Goal: Transaction & Acquisition: Purchase product/service

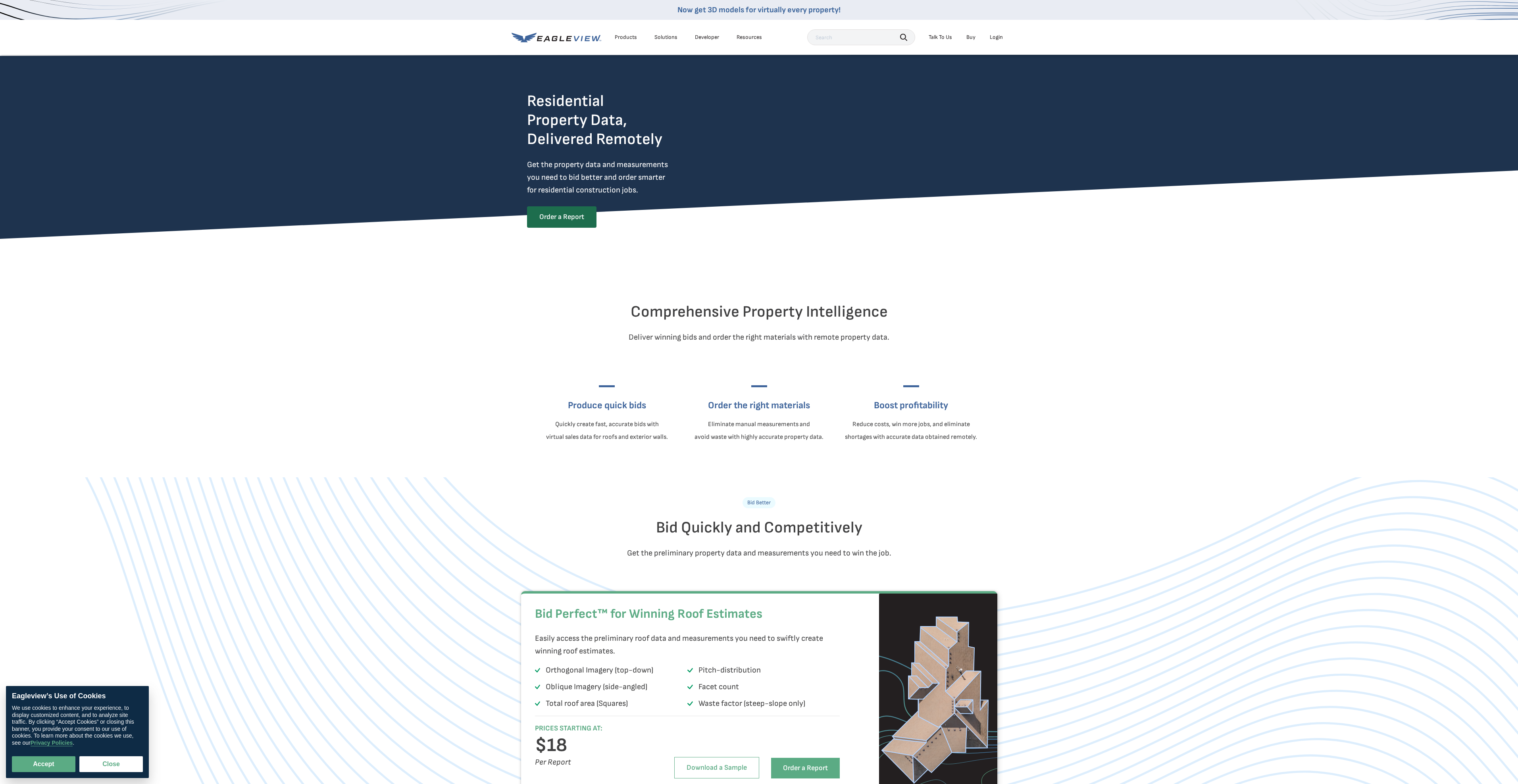
click at [578, 37] on icon at bounding box center [576, 38] width 6 height 5
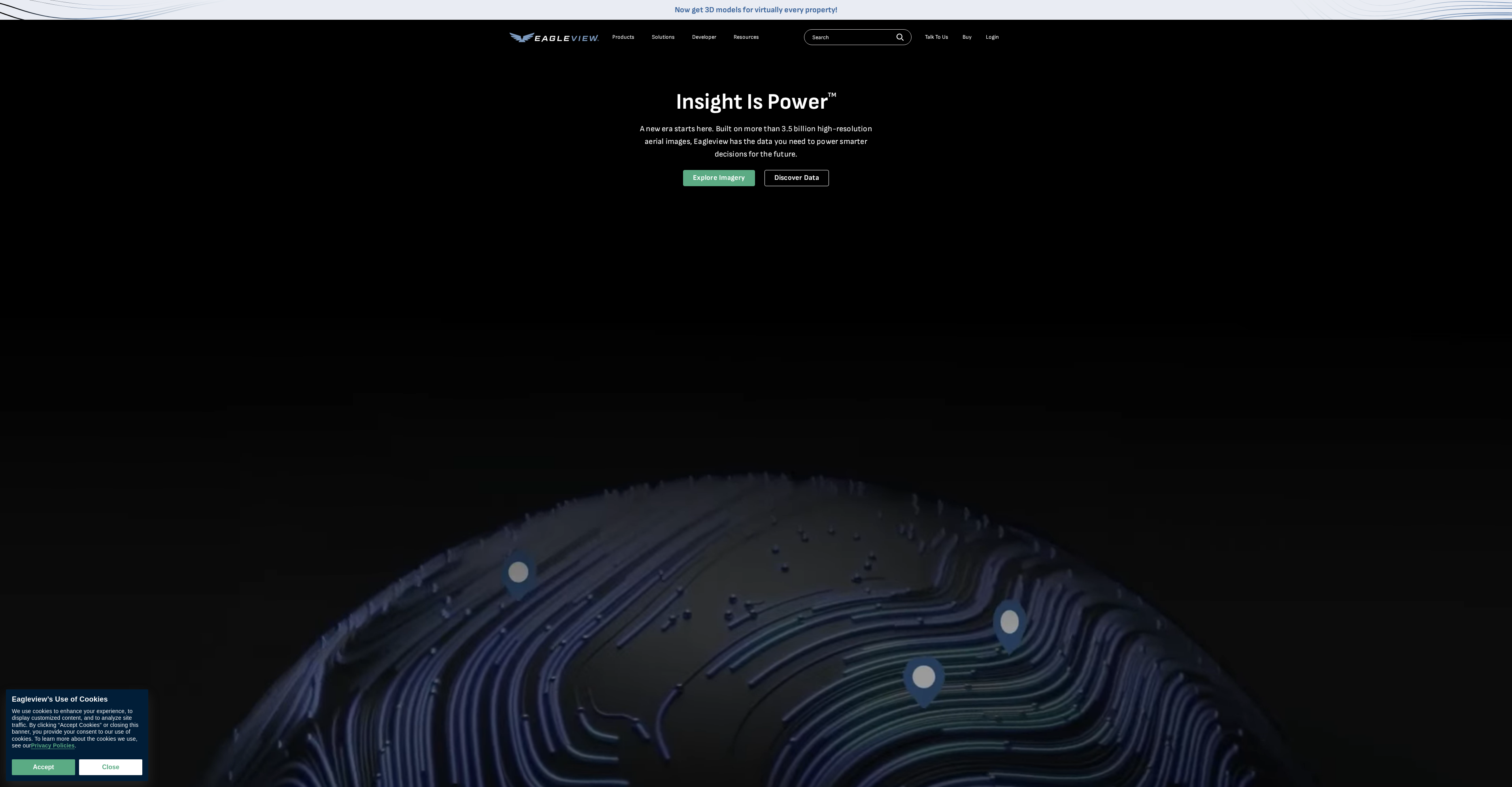
click at [731, 177] on link "Explore Imagery" at bounding box center [719, 178] width 72 height 16
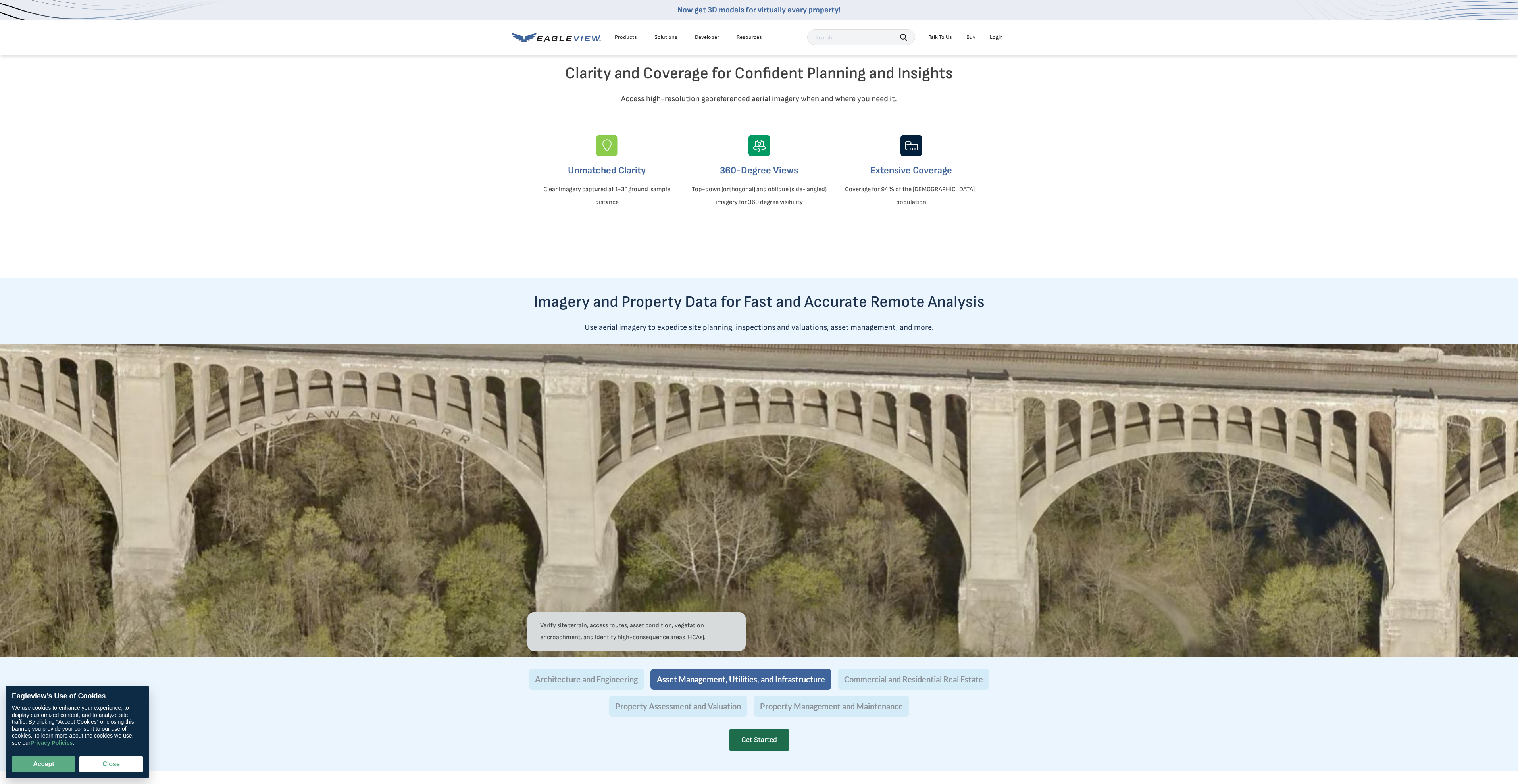
scroll to position [40, 0]
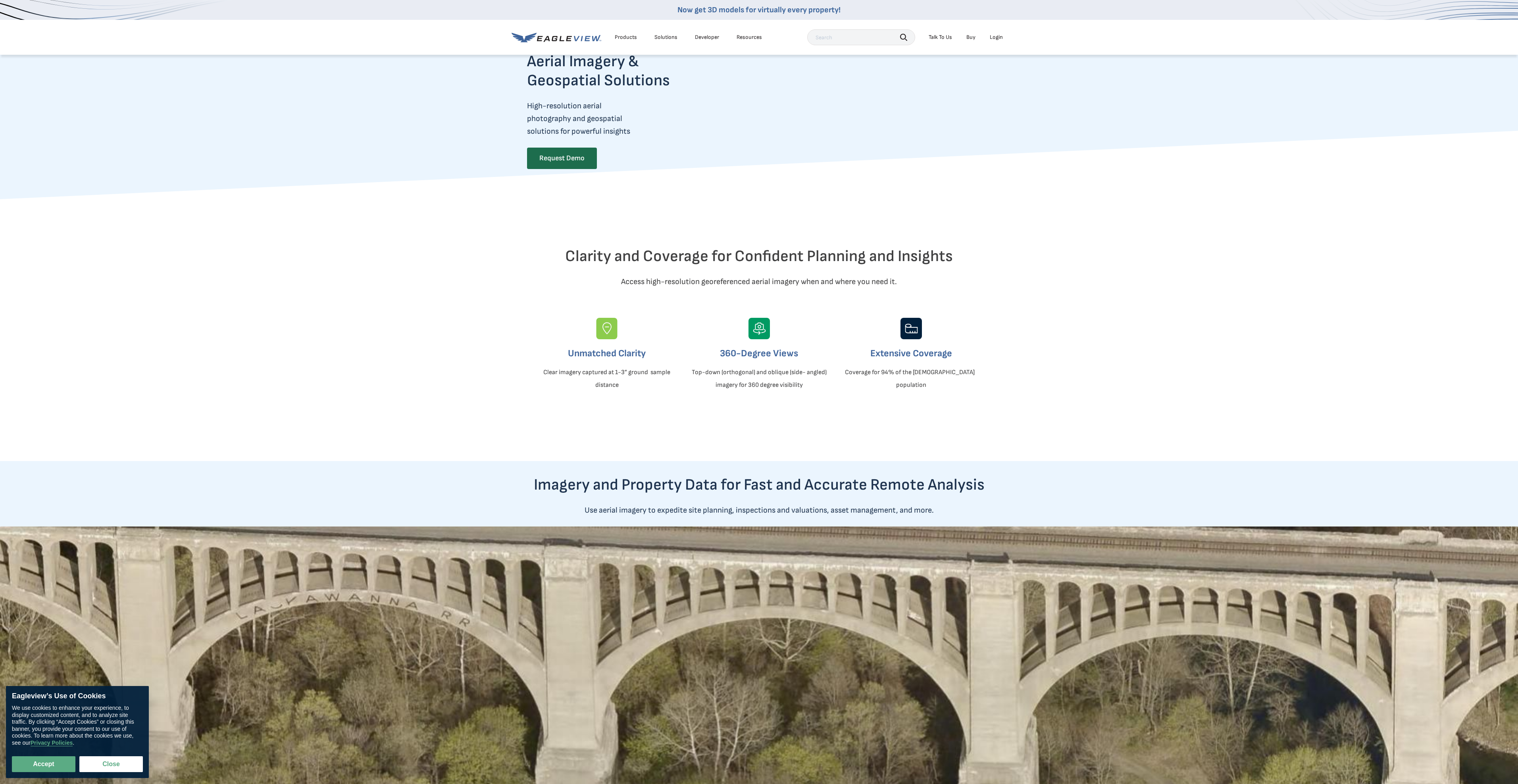
click at [631, 41] on li "Products" at bounding box center [625, 37] width 30 height 12
click at [625, 33] on li "Products" at bounding box center [625, 37] width 30 height 12
click at [625, 34] on div "Products" at bounding box center [626, 37] width 22 height 7
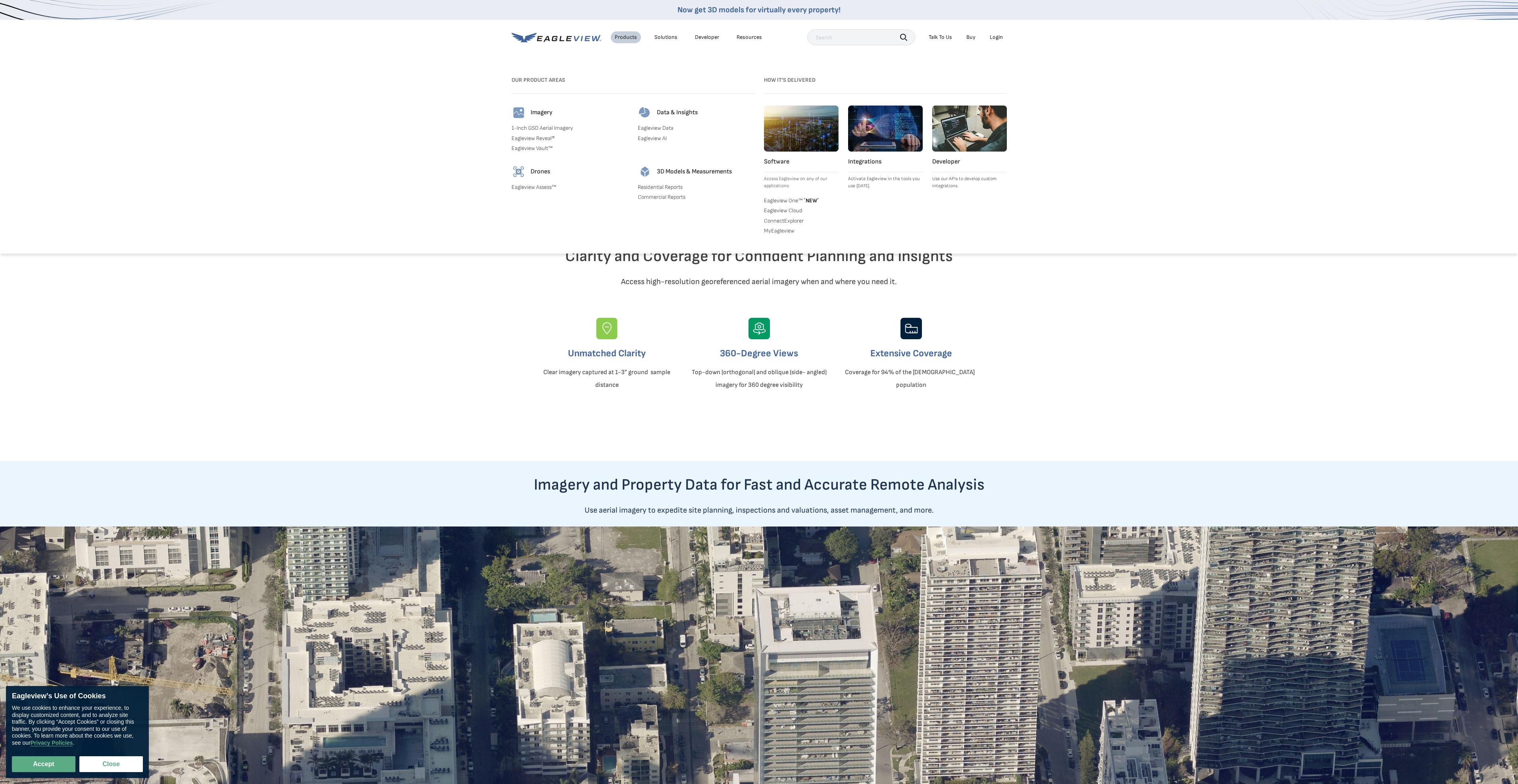
click at [674, 173] on h4 "3D Models & Measurements" at bounding box center [694, 171] width 75 height 8
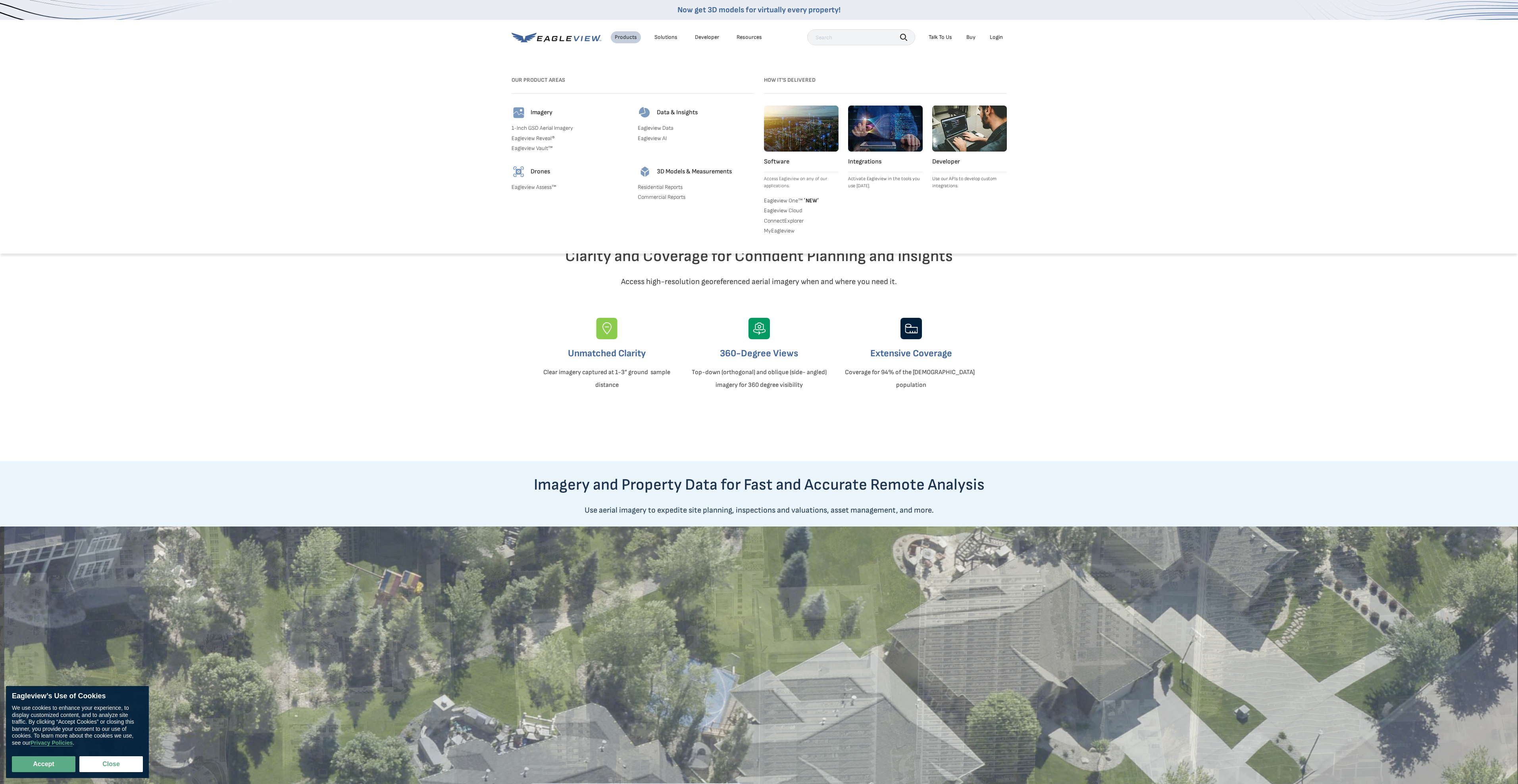
click at [665, 171] on h4 "3D Models & Measurements" at bounding box center [694, 171] width 75 height 8
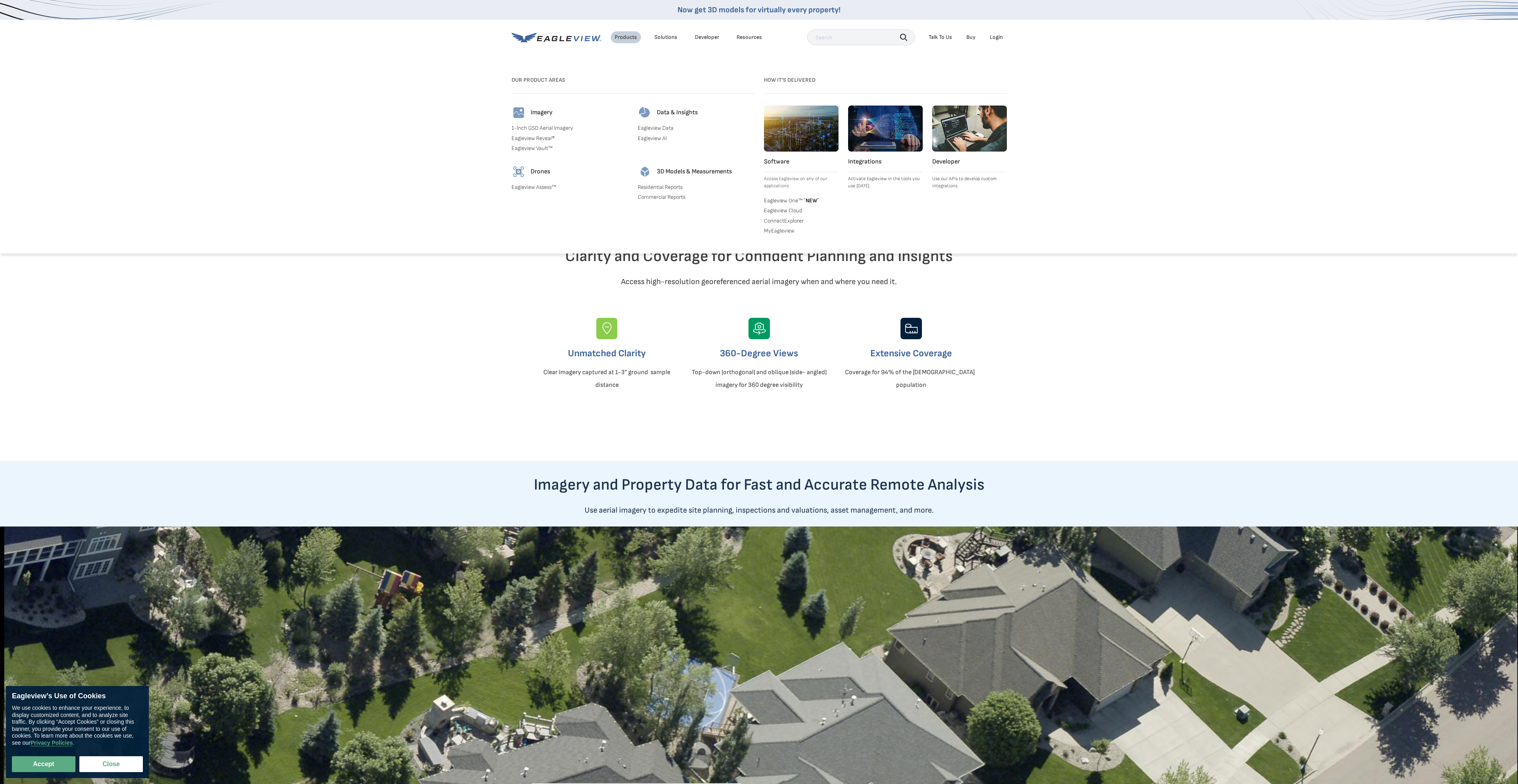
click at [660, 189] on link "Residential Reports" at bounding box center [696, 187] width 117 height 7
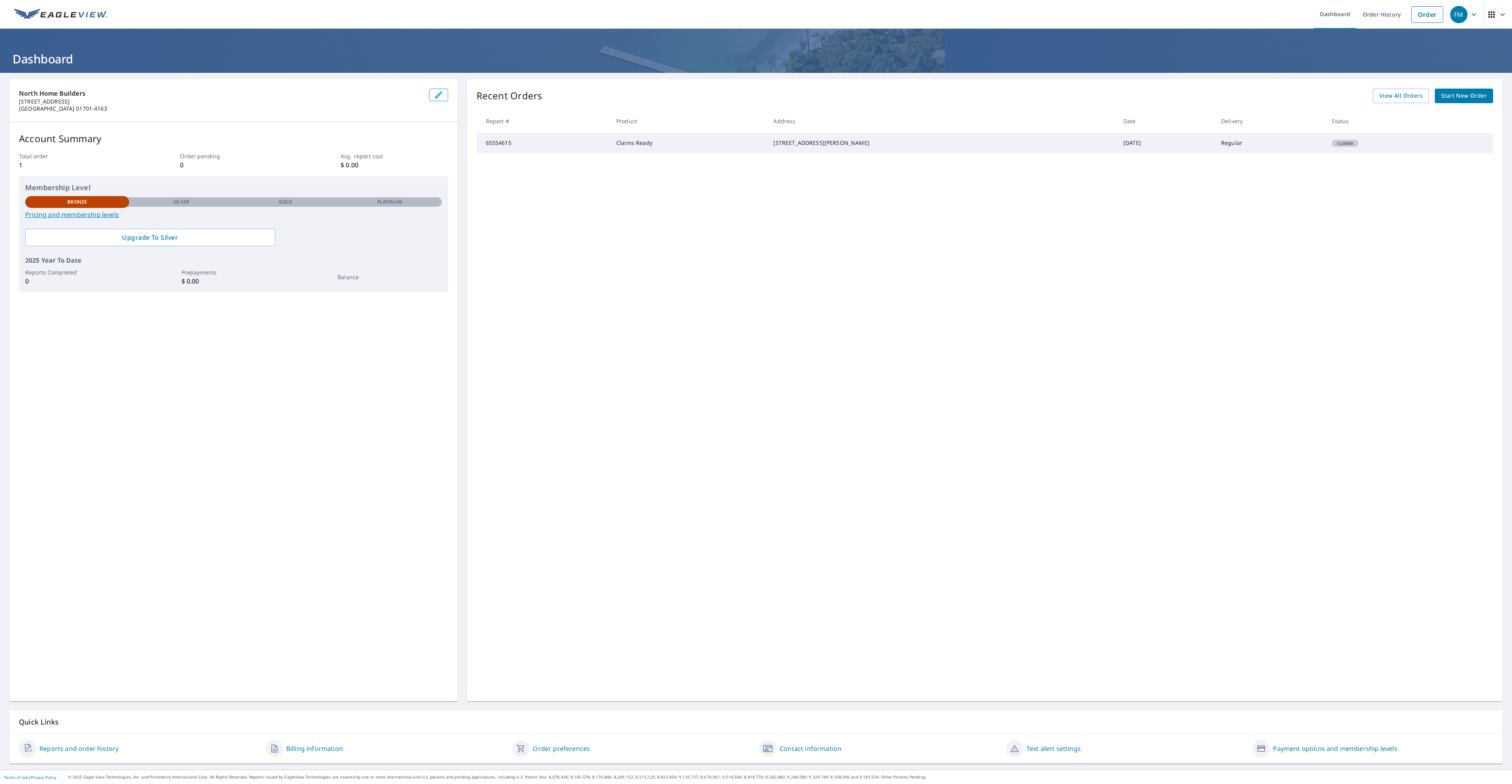
click at [1450, 94] on span "Start New Order" at bounding box center [1464, 96] width 46 height 10
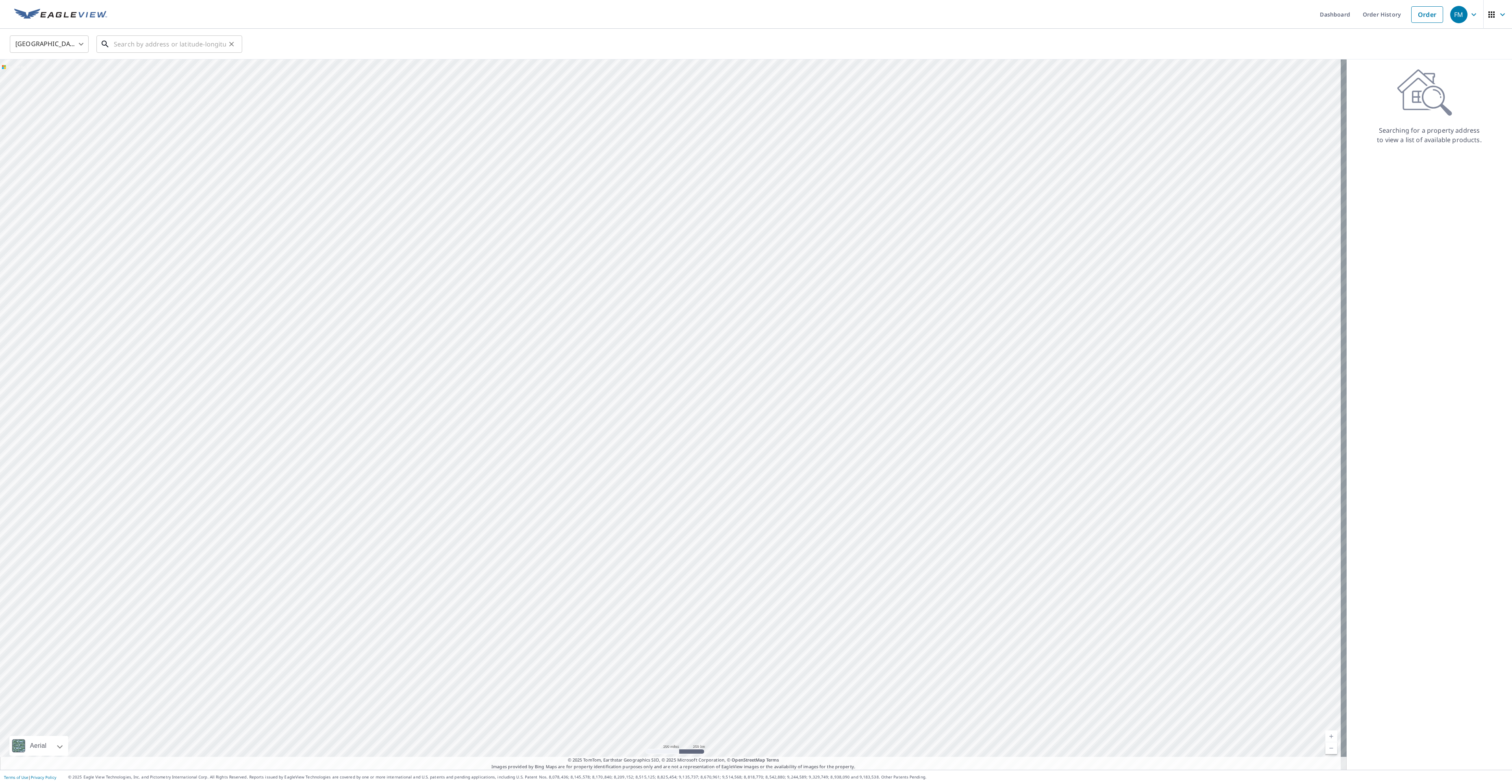
click at [151, 45] on input "text" at bounding box center [170, 44] width 112 height 22
type input "18 sitllmeadow Framingham"
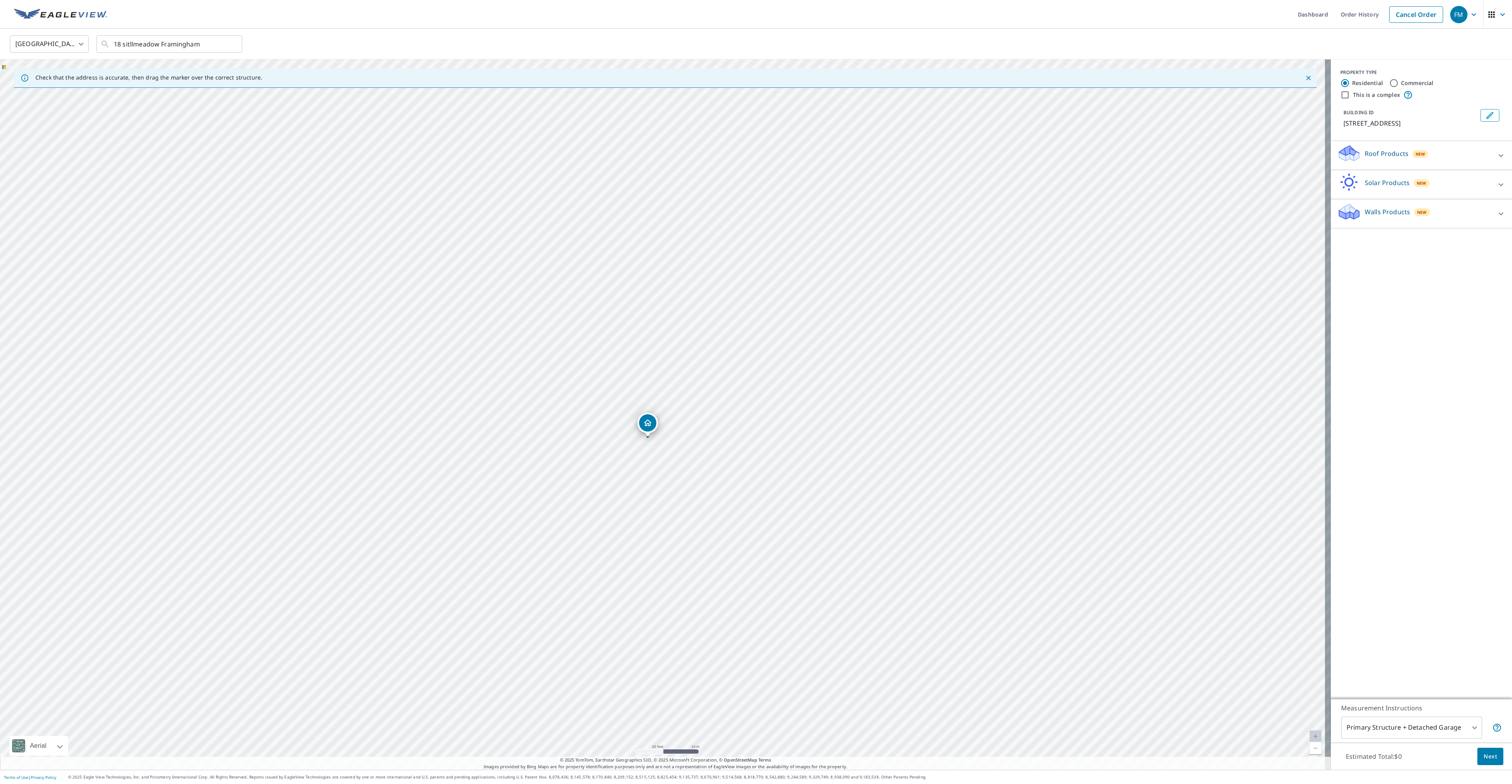
drag, startPoint x: 623, startPoint y: 389, endPoint x: 626, endPoint y: 424, distance: 35.1
click at [626, 424] on div "18 Stillmeadow Way Framingham, MA 01702" at bounding box center [665, 414] width 1331 height 710
